Goal: Task Accomplishment & Management: Manage account settings

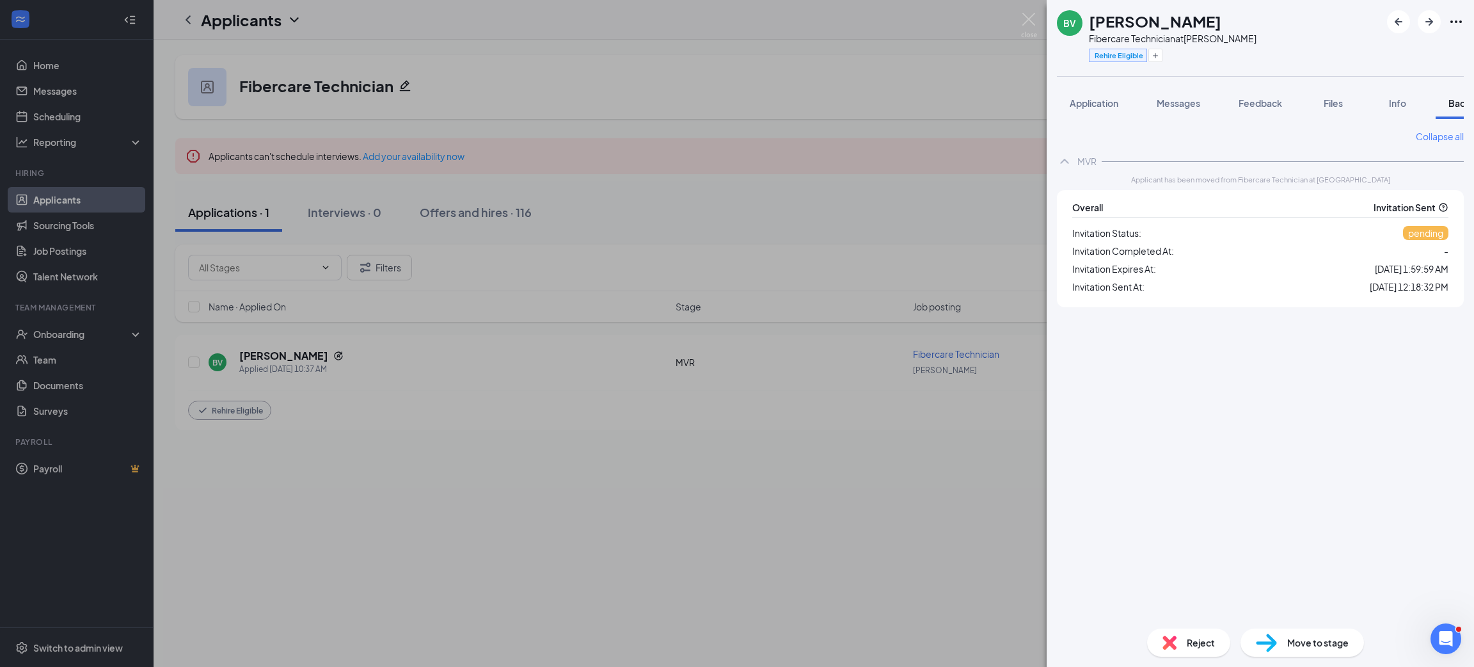
scroll to position [0, 52]
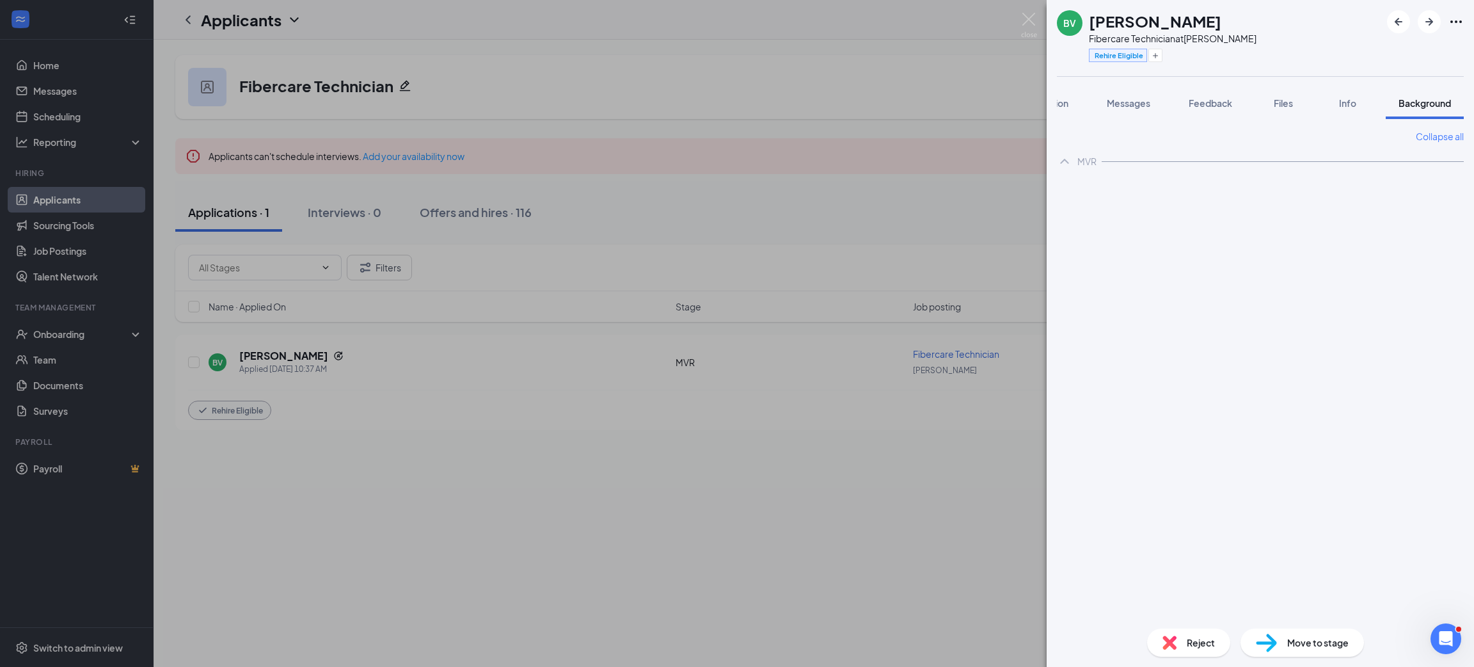
scroll to position [0, 52]
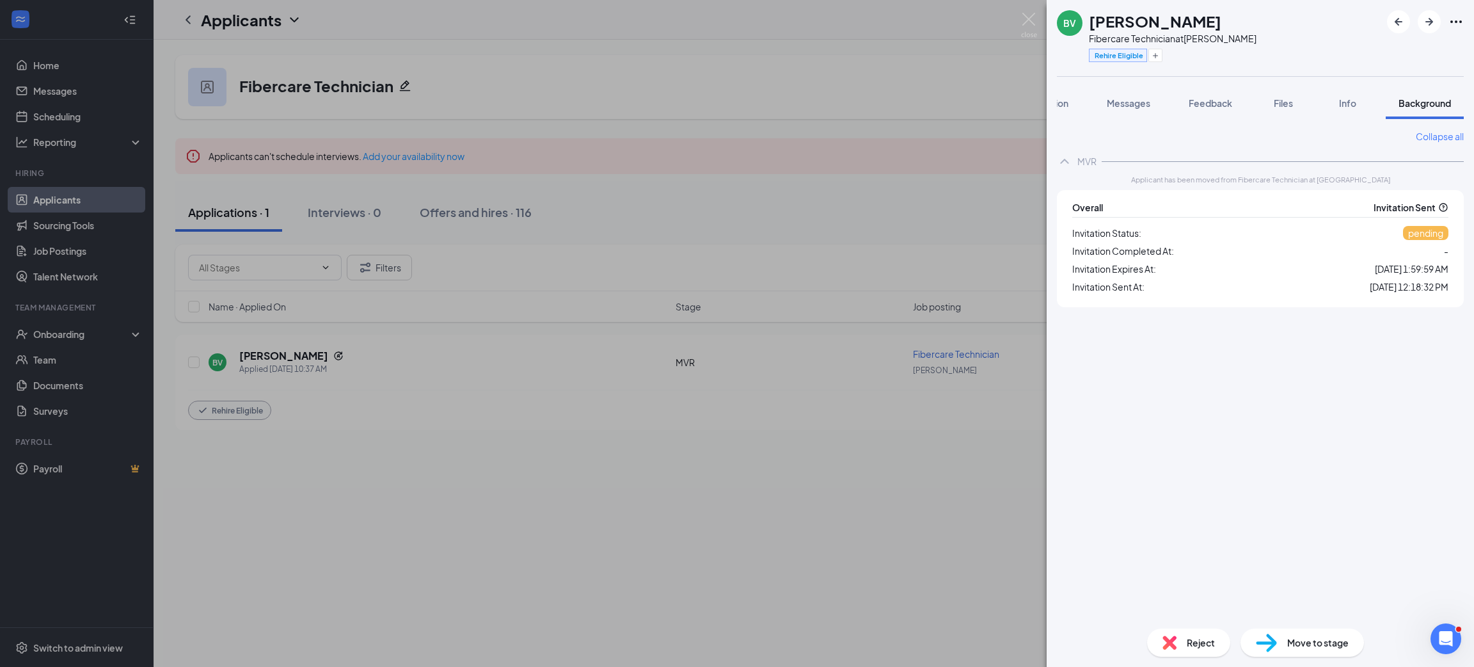
click at [942, 293] on div "BV [PERSON_NAME] Fibercare Technician at [PERSON_NAME] Rehire Eligible Applicat…" at bounding box center [737, 333] width 1474 height 667
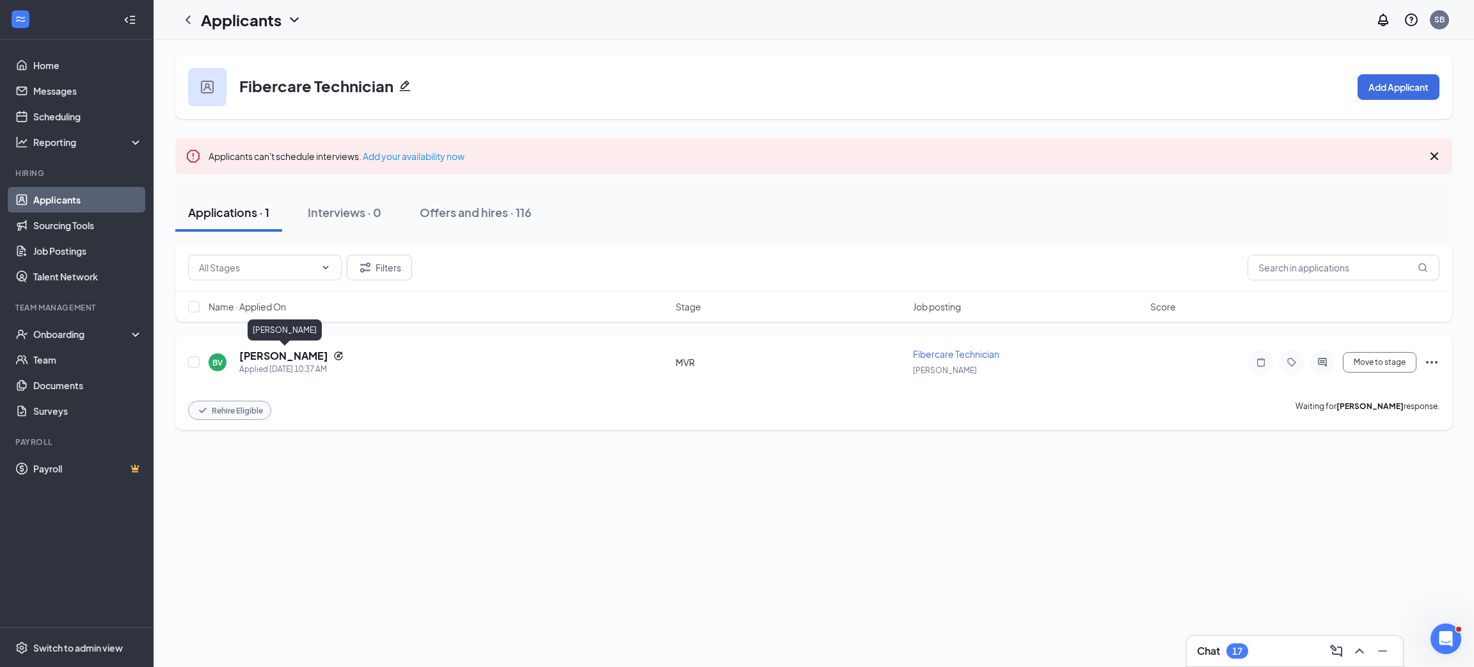
click at [315, 356] on h5 "[PERSON_NAME]" at bounding box center [283, 356] width 89 height 14
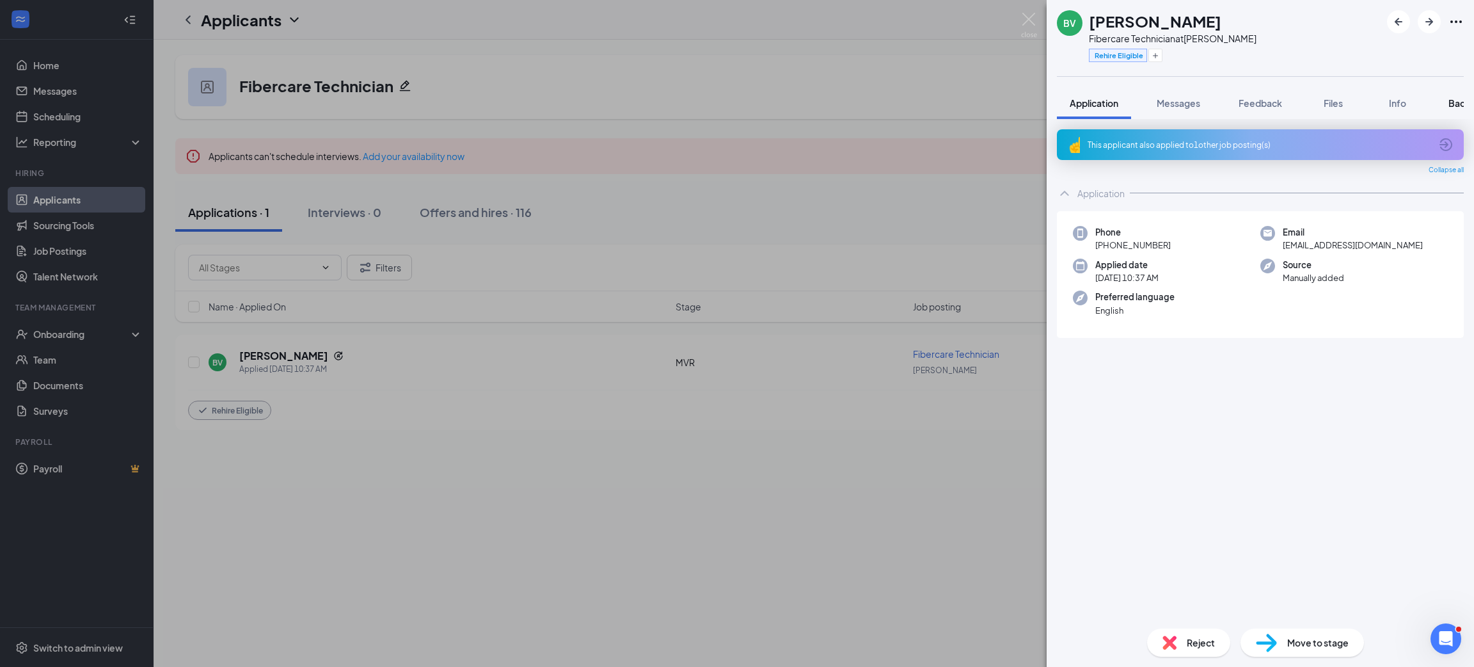
click at [1445, 99] on button "Background" at bounding box center [1475, 103] width 78 height 32
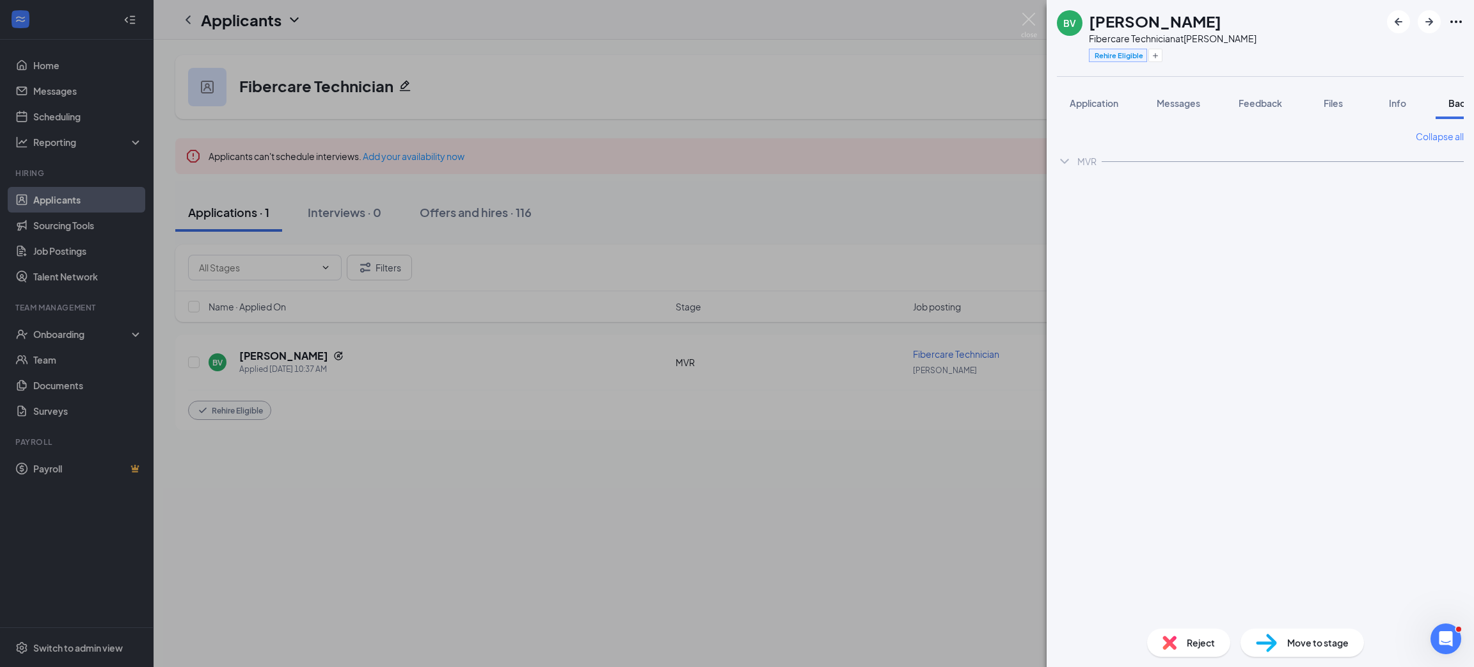
scroll to position [0, 52]
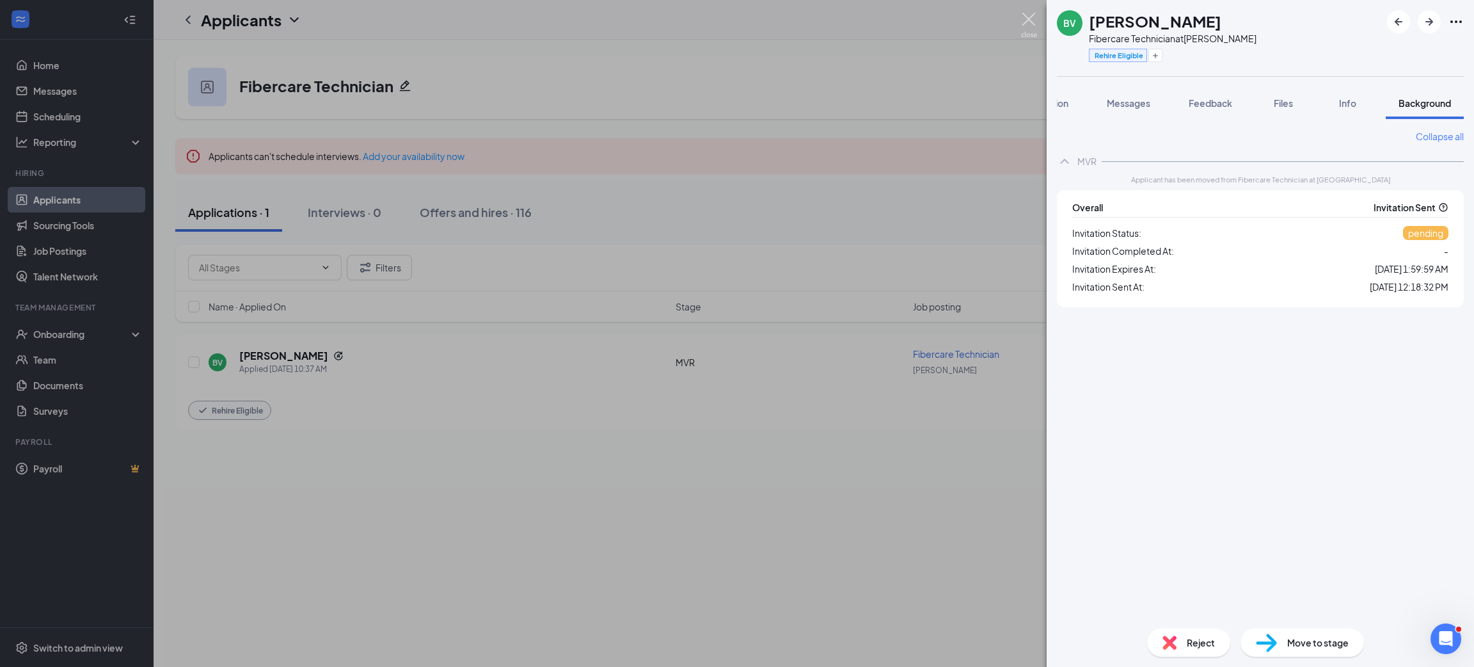
click at [1031, 20] on img at bounding box center [1029, 25] width 16 height 25
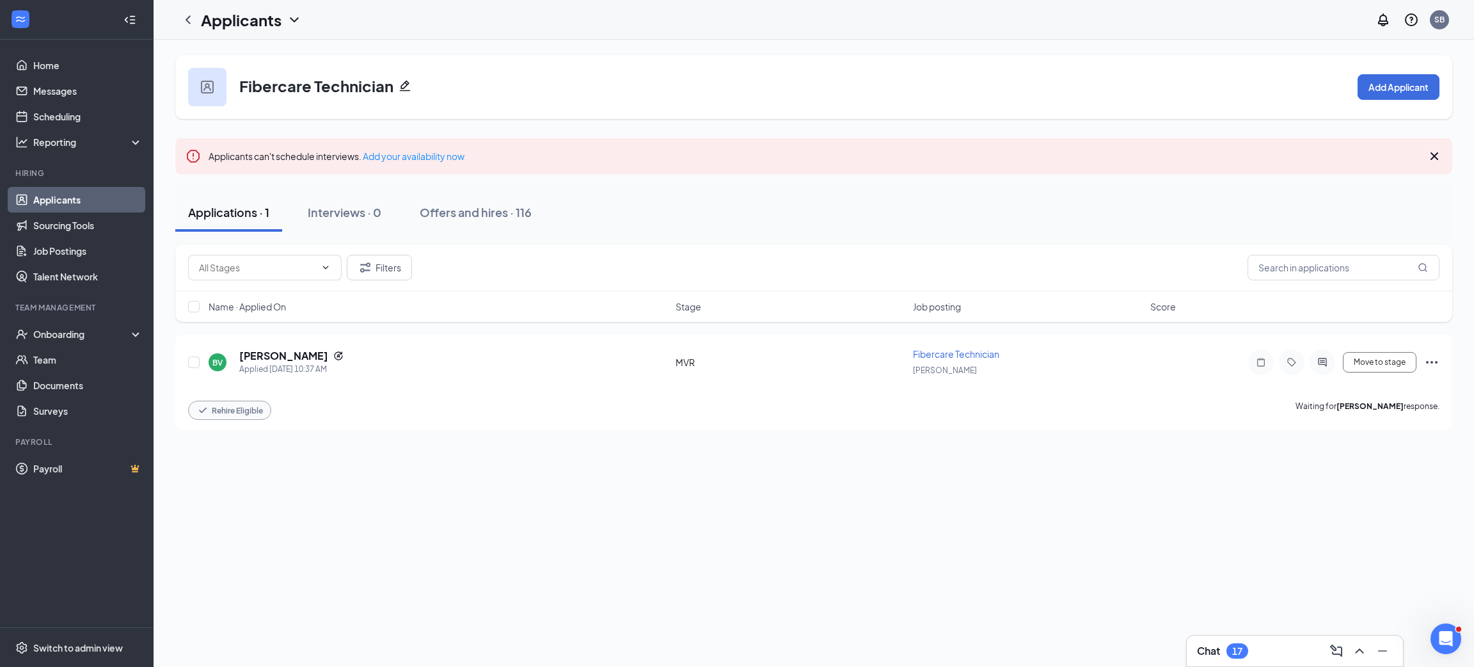
click at [336, 522] on div "Fibercare Technician Add Applicant Applicants can't schedule interviews. Add yo…" at bounding box center [814, 353] width 1321 height 627
click at [286, 347] on div "BV Benito Valdez Gibson Applied Today 10:37 AM MVR Fibercare Technician Goddard…" at bounding box center [814, 368] width 1252 height 42
click at [300, 354] on h5 "[PERSON_NAME]" at bounding box center [283, 356] width 89 height 14
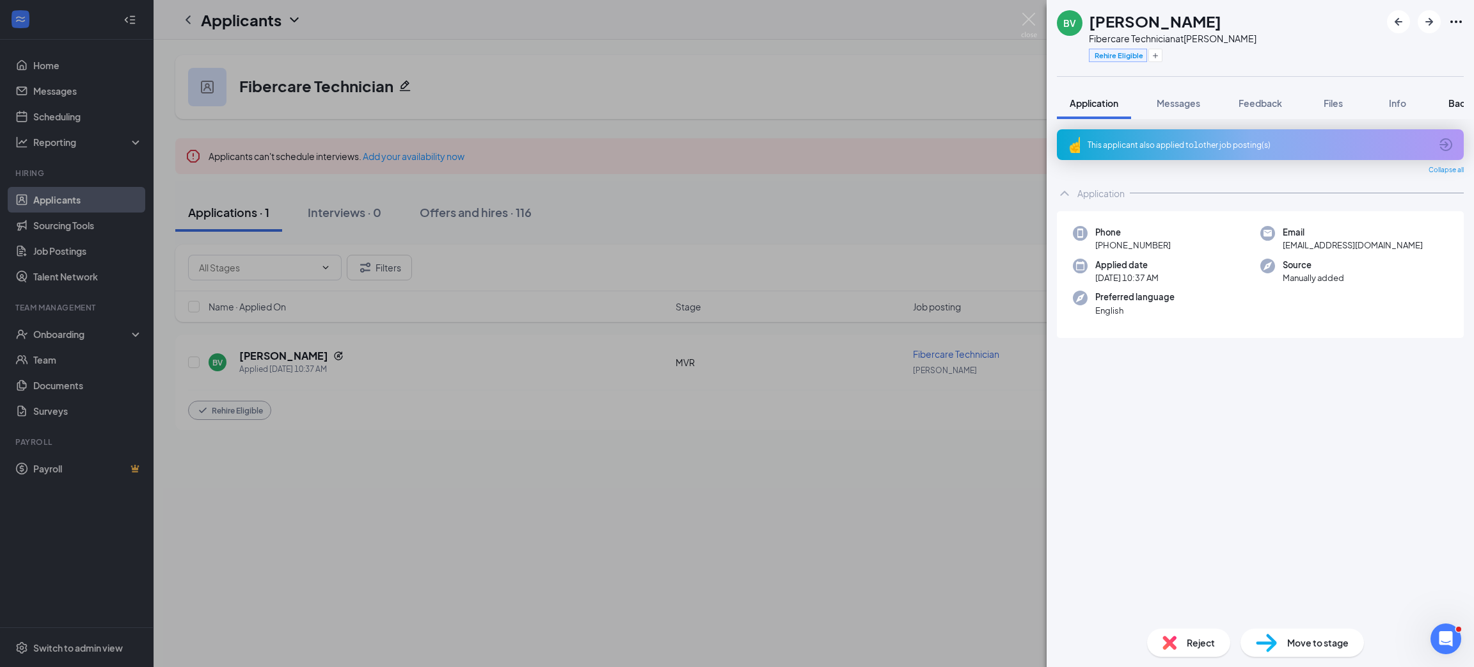
click at [1452, 95] on button "Background" at bounding box center [1475, 103] width 78 height 32
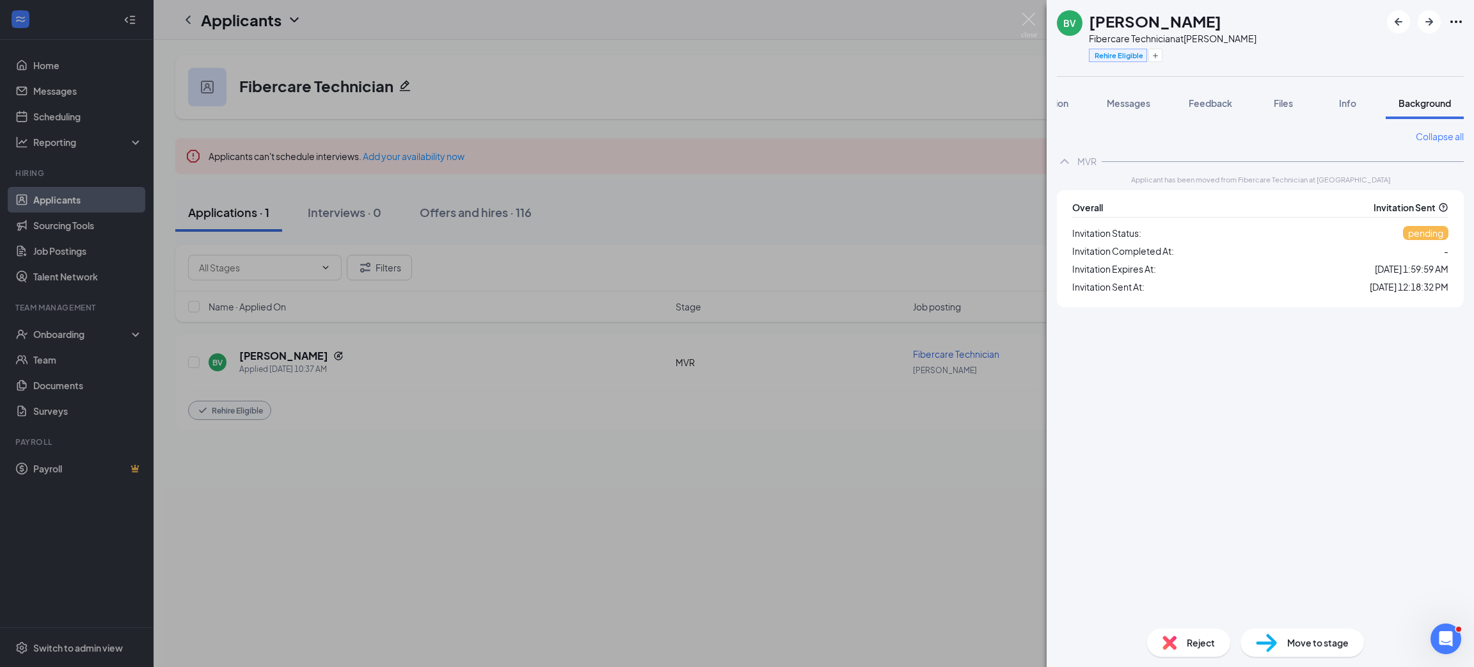
click at [880, 218] on div "BV [PERSON_NAME] Fibercare Technician at [PERSON_NAME] Rehire Eligible Applicat…" at bounding box center [737, 333] width 1474 height 667
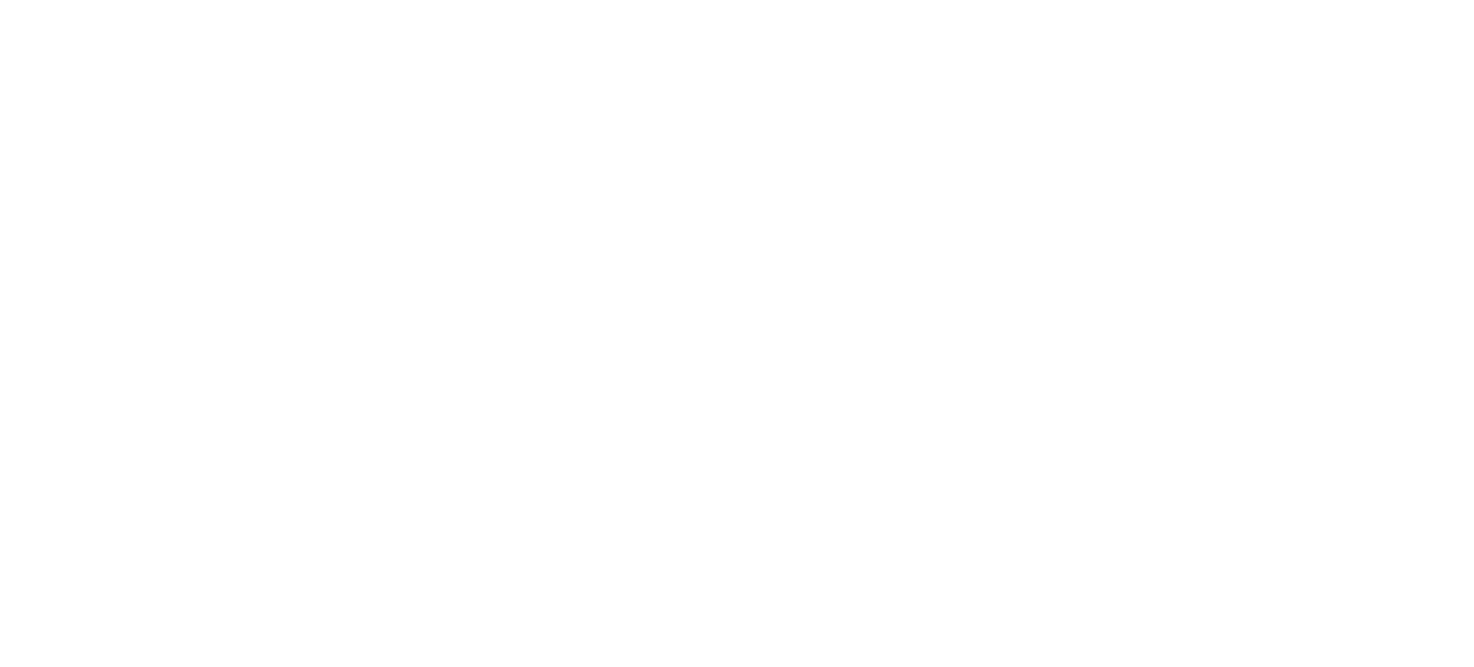
click at [285, 356] on body at bounding box center [737, 333] width 1474 height 667
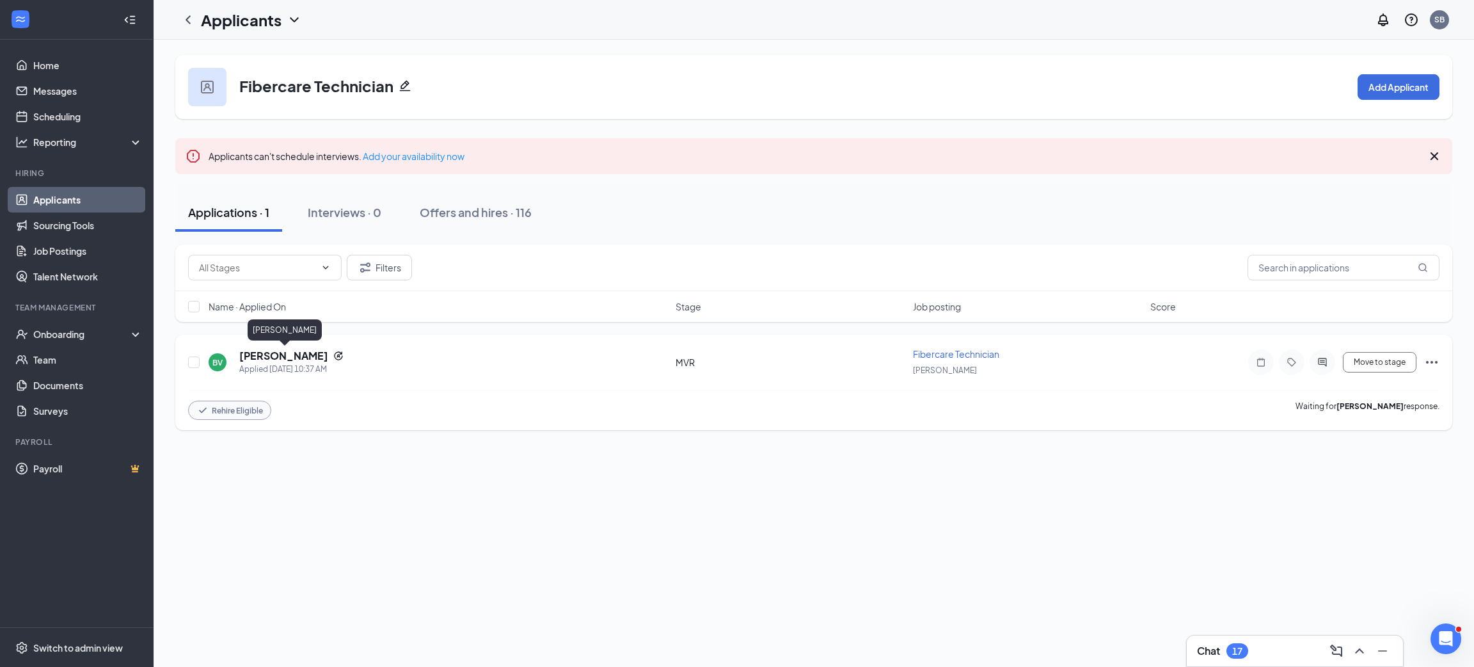
click at [321, 354] on h5 "[PERSON_NAME]" at bounding box center [283, 356] width 89 height 14
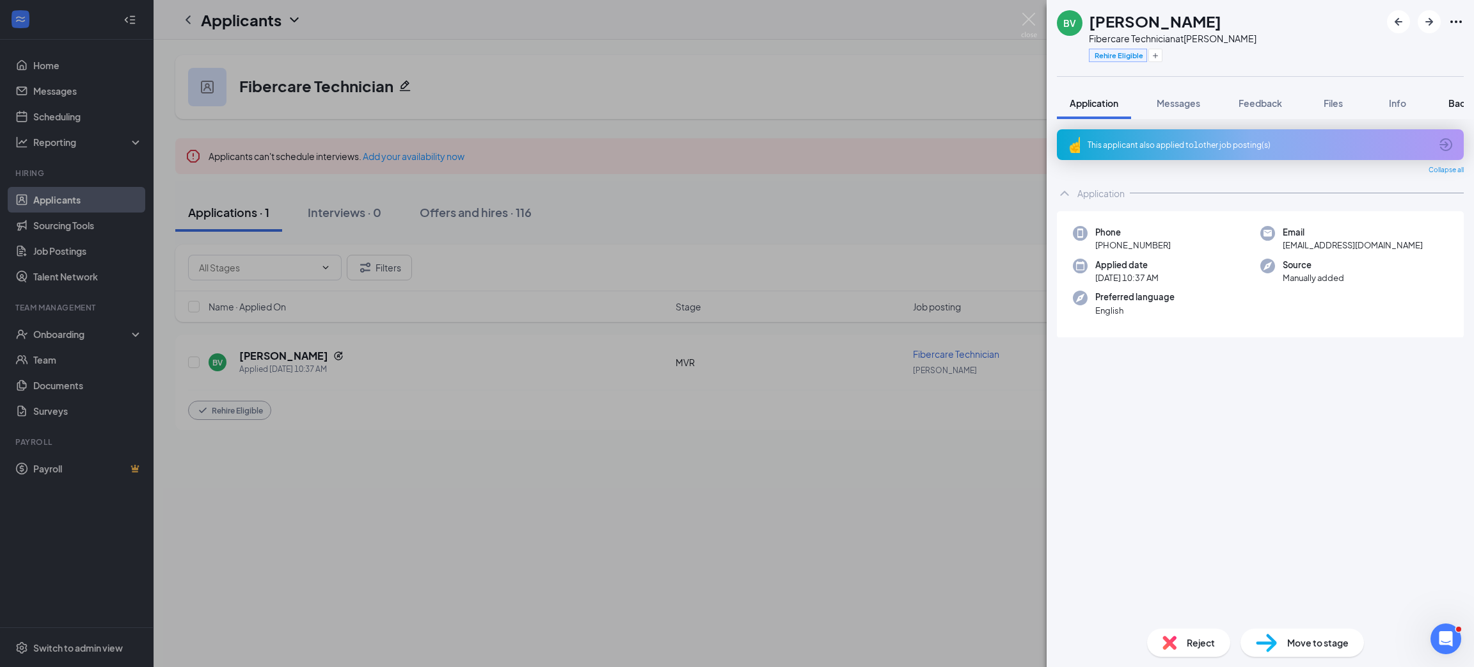
click at [1459, 102] on span "Background" at bounding box center [1475, 103] width 52 height 12
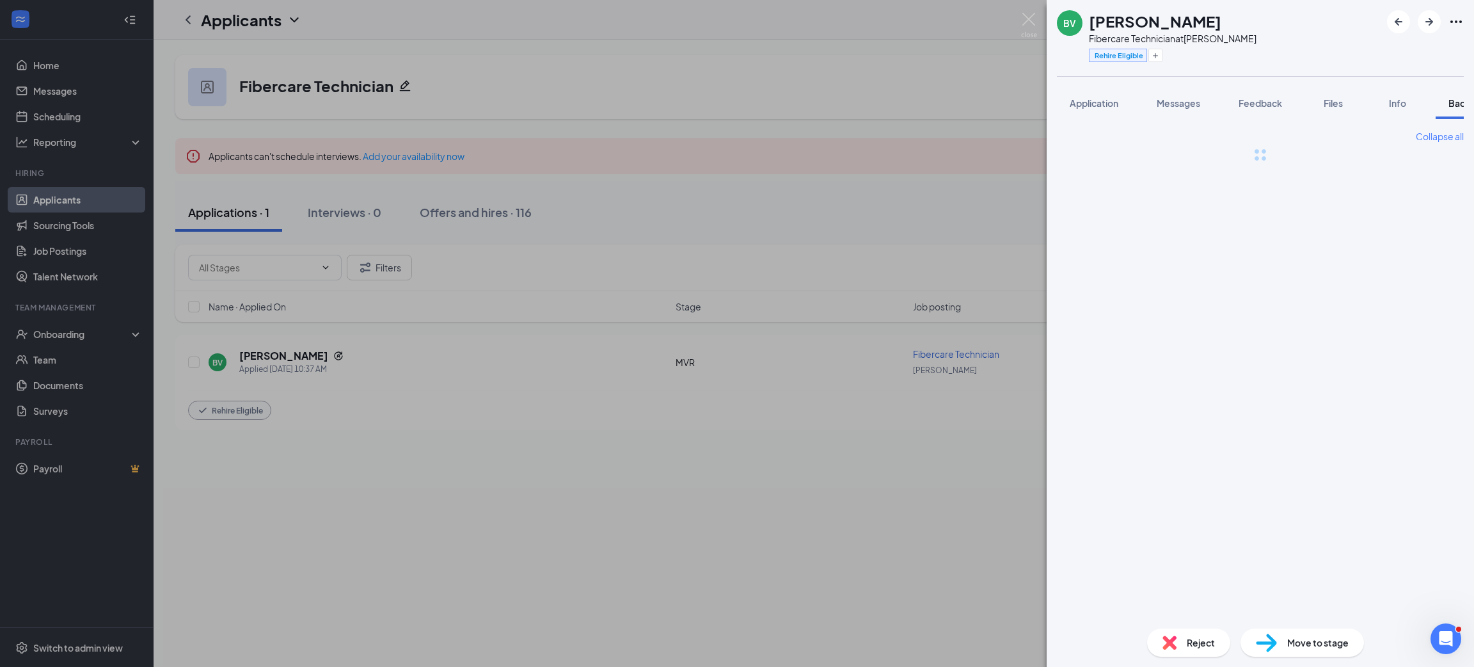
scroll to position [0, 52]
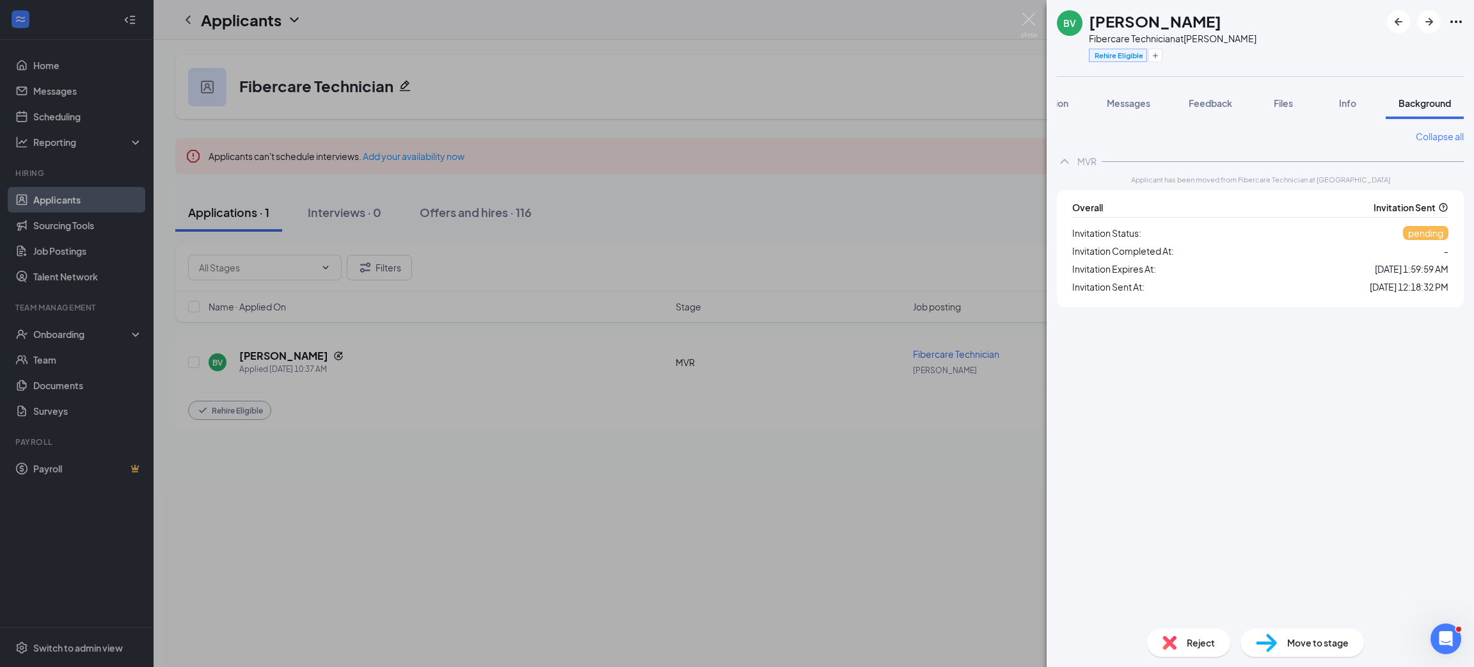
click at [958, 42] on div "BV [PERSON_NAME] Fibercare Technician at [PERSON_NAME] Rehire Eligible Applicat…" at bounding box center [737, 333] width 1474 height 667
